Goal: Browse casually

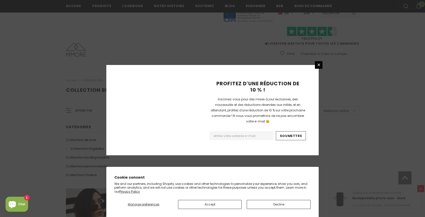
scroll to position [309, 0]
